Goal: Task Accomplishment & Management: Complete application form

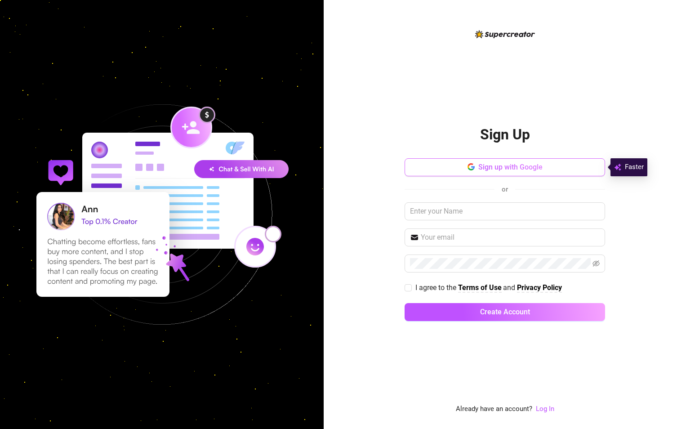
click at [477, 162] on button "Sign up with Google" at bounding box center [505, 167] width 201 height 18
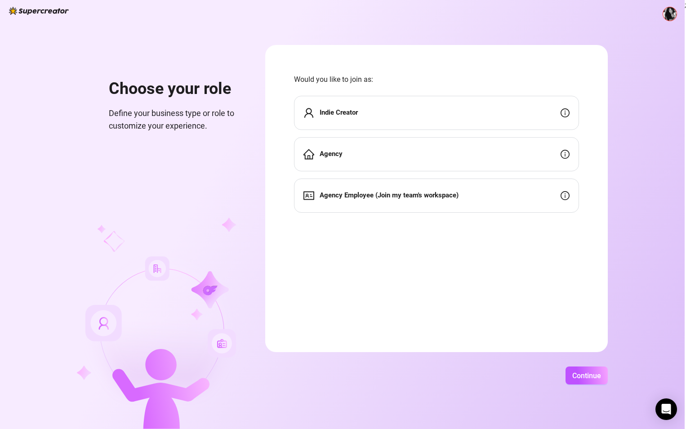
click at [349, 112] on strong "Indie Creator" at bounding box center [339, 112] width 38 height 8
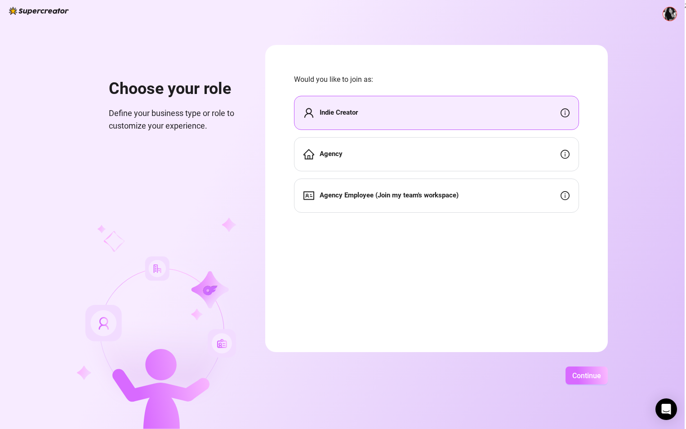
click at [580, 376] on span "Continue" at bounding box center [587, 376] width 29 height 9
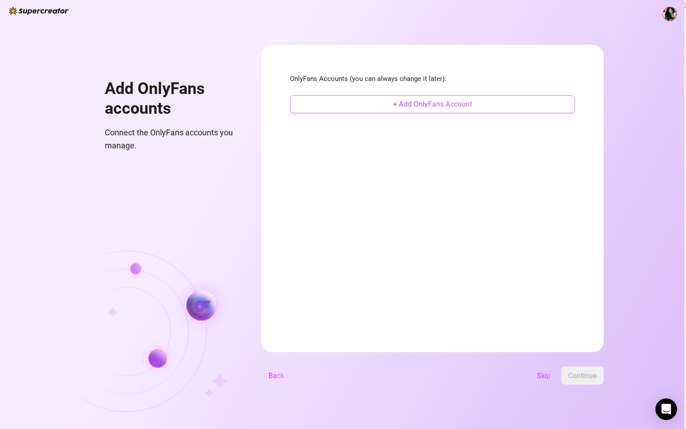
click at [402, 100] on span "+ Add OnlyFans Account" at bounding box center [432, 104] width 79 height 9
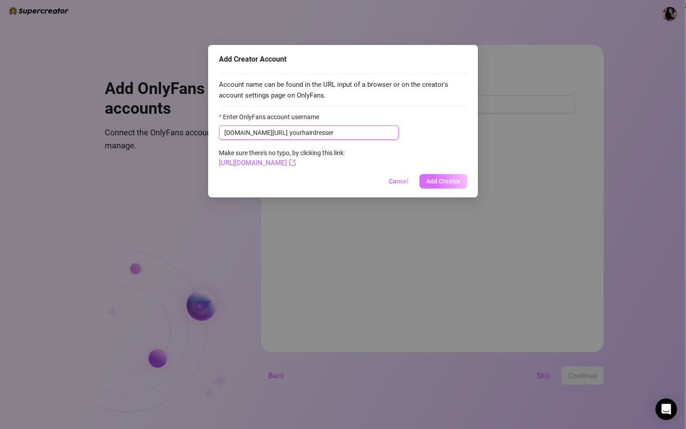
type input "yourhairdresser"
click at [445, 188] on button "Add Creator" at bounding box center [444, 181] width 48 height 14
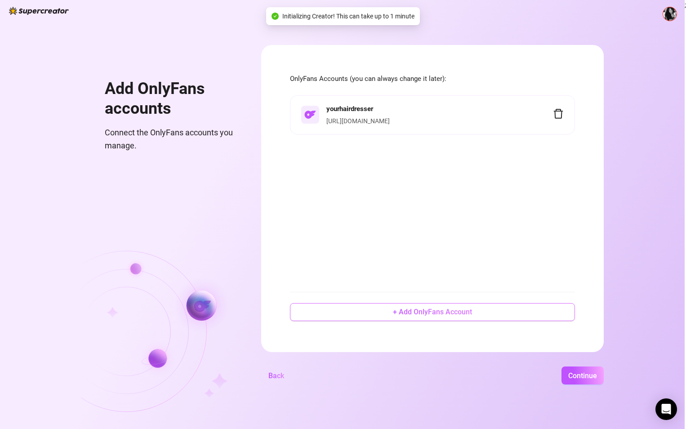
click at [385, 320] on button "+ Add OnlyFans Account" at bounding box center [432, 312] width 285 height 18
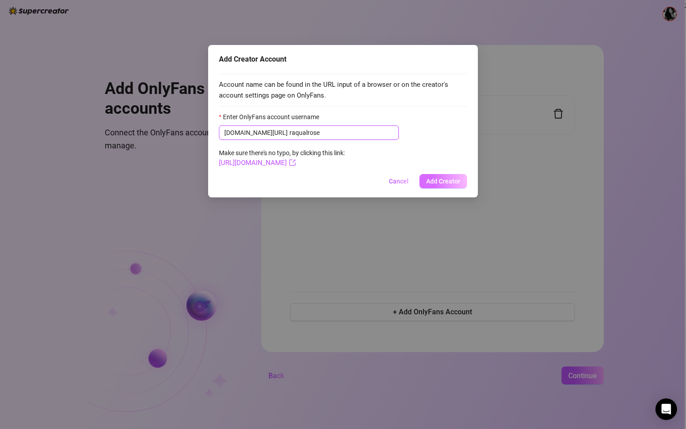
type input "raqualrose"
click at [424, 182] on button "Add Creator" at bounding box center [444, 181] width 48 height 14
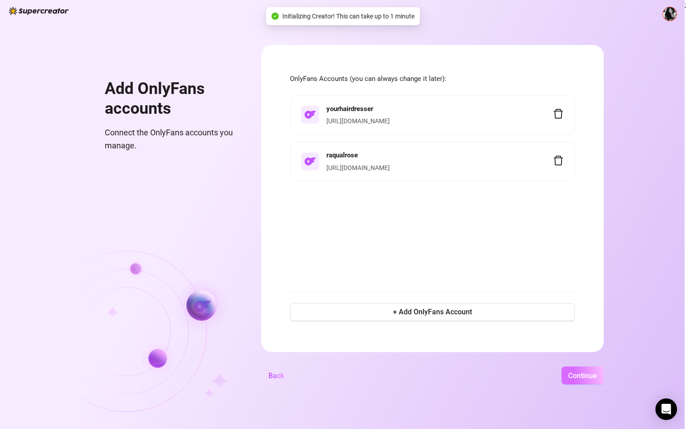
click at [587, 378] on span "Continue" at bounding box center [583, 376] width 29 height 9
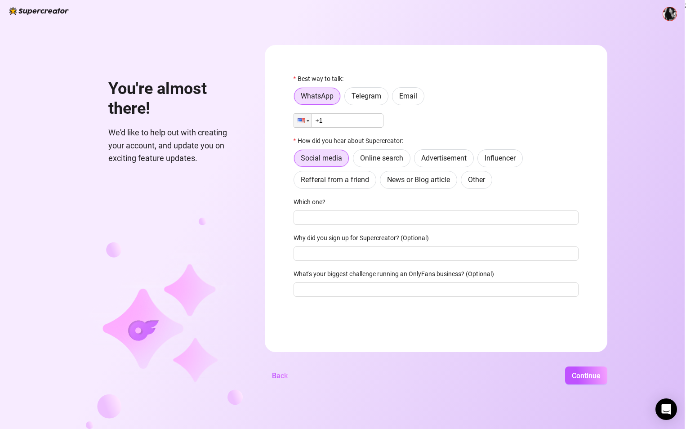
click at [359, 120] on input "+1" at bounding box center [339, 120] width 90 height 14
type input "+1 (954) 399-1818"
click at [403, 220] on input "Which one?" at bounding box center [436, 218] width 285 height 14
type input "insta"
click at [579, 371] on button "Continue" at bounding box center [586, 376] width 42 height 18
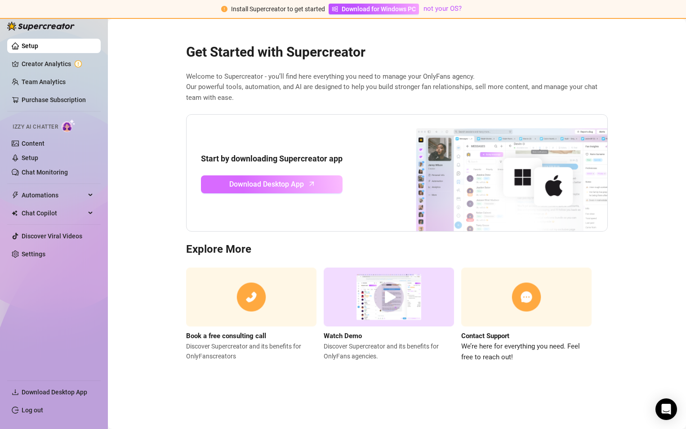
click at [291, 188] on span "Download Desktop App" at bounding box center [266, 184] width 75 height 11
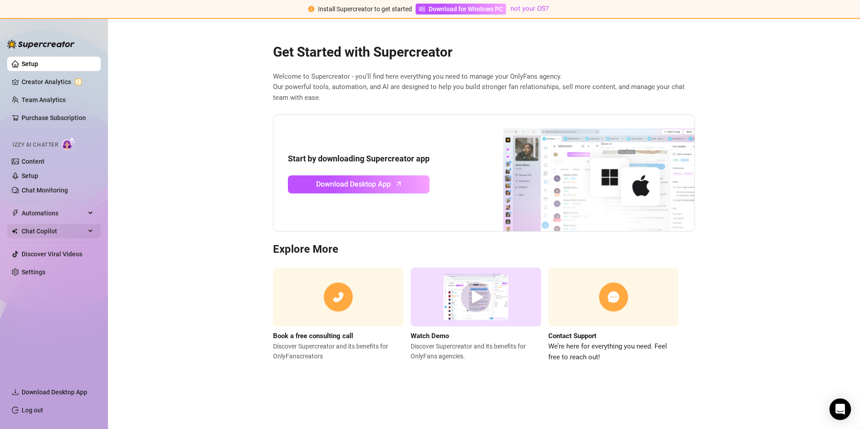
drag, startPoint x: 801, startPoint y: 0, endPoint x: 38, endPoint y: 230, distance: 796.7
click at [38, 229] on span "Chat Copilot" at bounding box center [54, 231] width 64 height 14
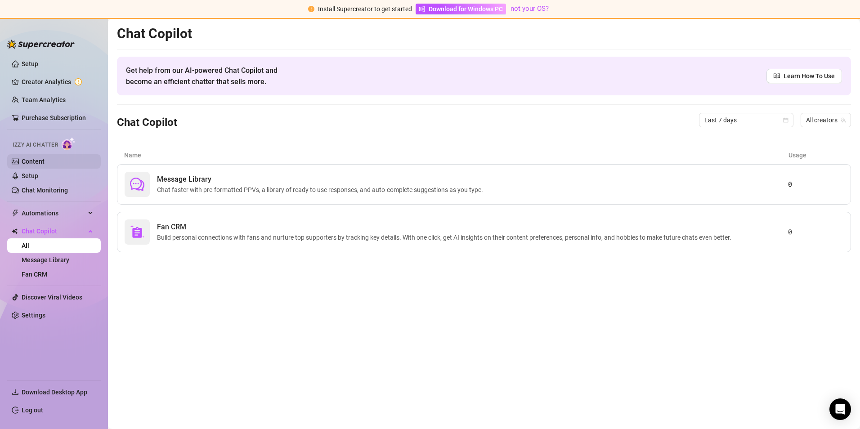
click at [45, 159] on link "Content" at bounding box center [33, 161] width 23 height 7
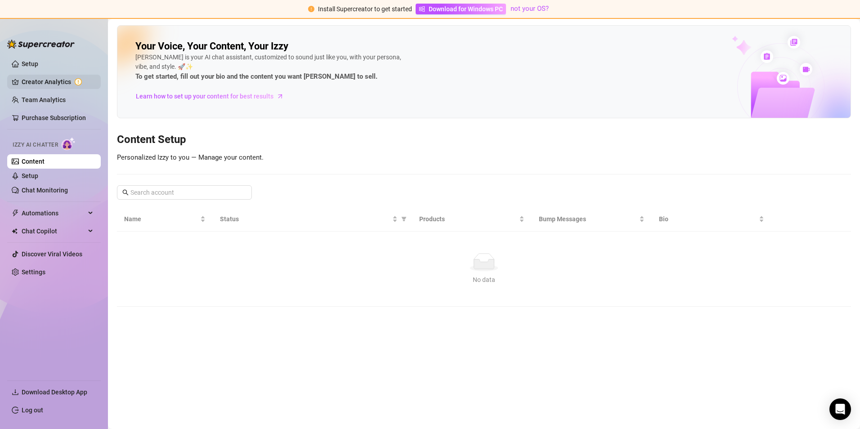
click at [54, 79] on link "Creator Analytics" at bounding box center [58, 82] width 72 height 14
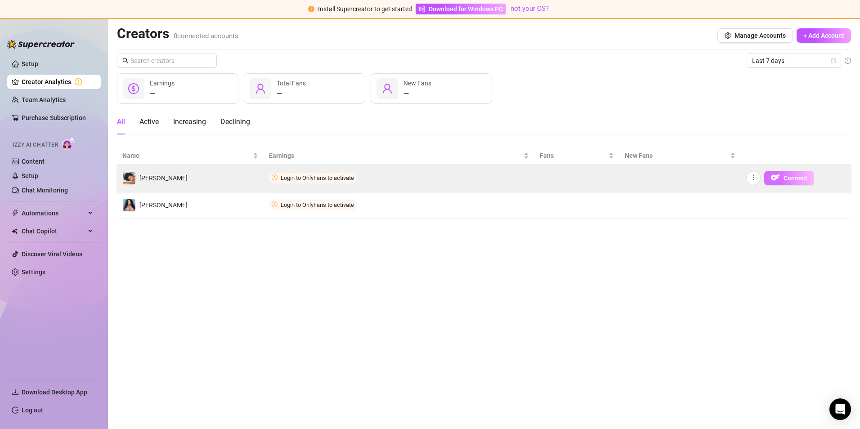
click at [793, 181] on span "Connect" at bounding box center [796, 178] width 24 height 7
click at [755, 180] on icon "more" at bounding box center [753, 178] width 6 height 6
click at [784, 175] on span "Connect" at bounding box center [796, 178] width 24 height 7
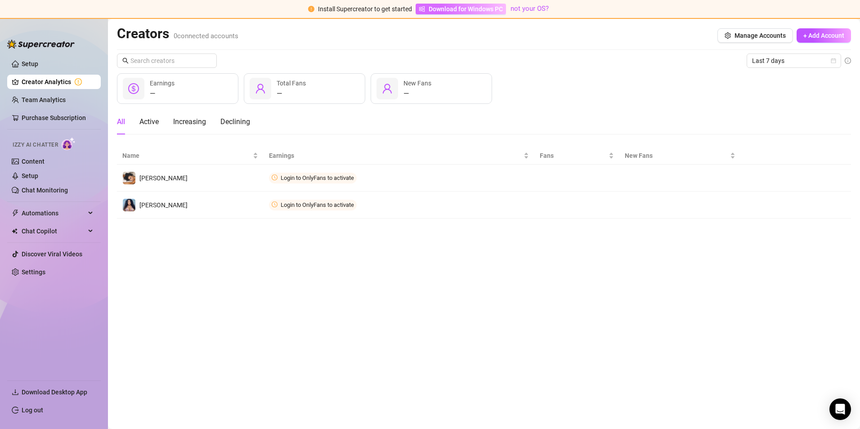
click at [442, 12] on span "Download for Windows PC" at bounding box center [466, 9] width 74 height 10
